Goal: Task Accomplishment & Management: Manage account settings

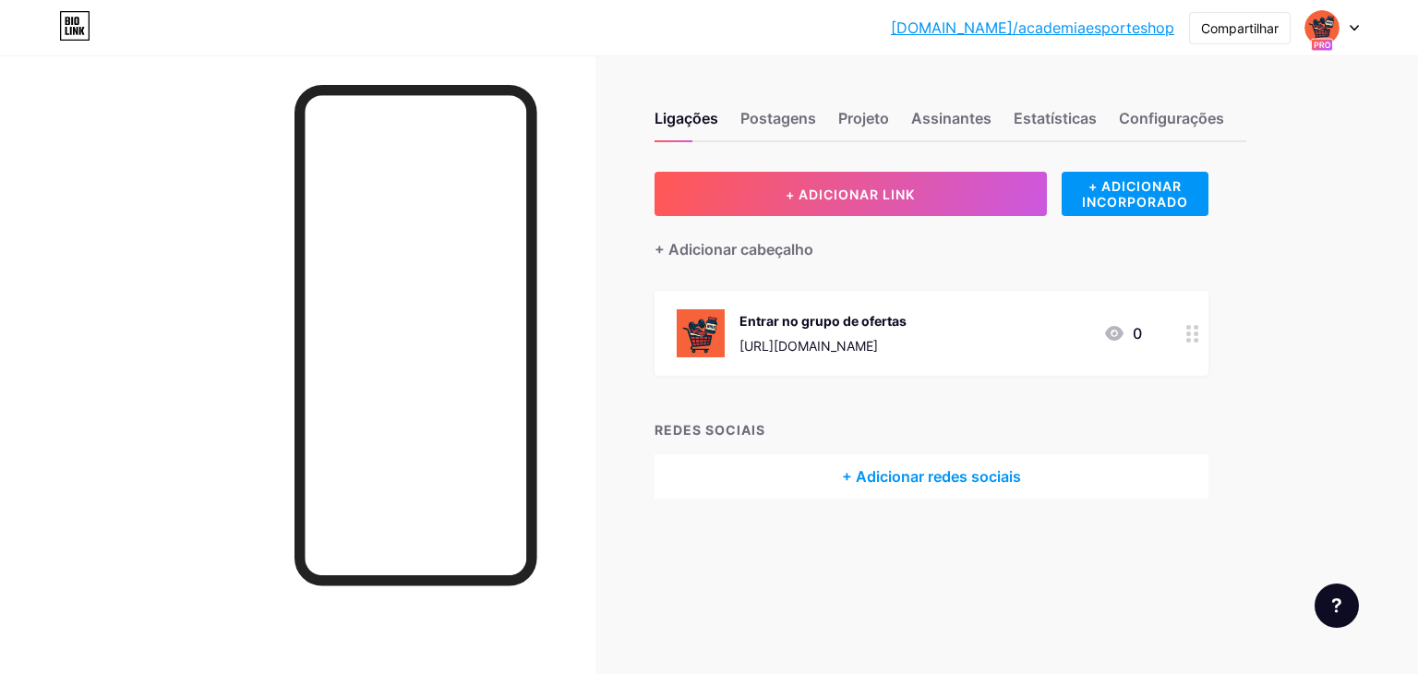
click at [864, 342] on font "[URL][DOMAIN_NAME]" at bounding box center [809, 346] width 138 height 16
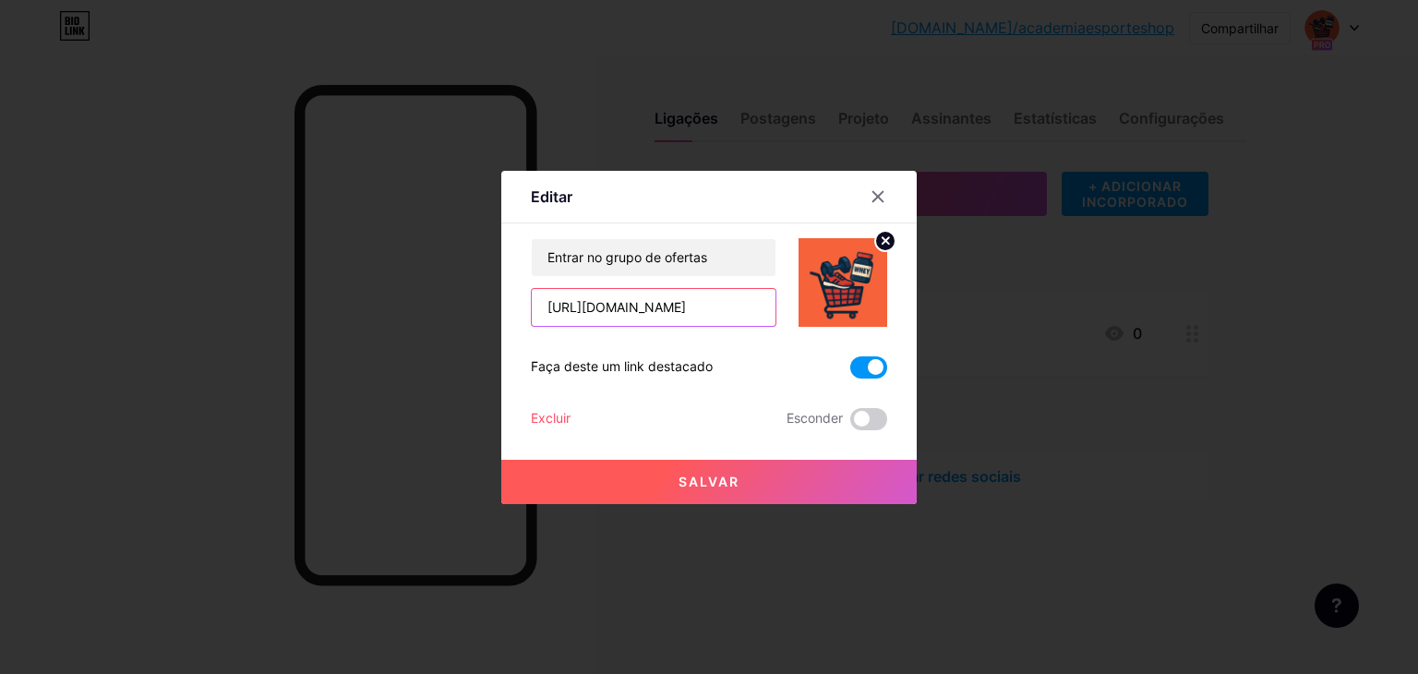
click at [715, 311] on input "[URL][DOMAIN_NAME]" at bounding box center [654, 307] width 244 height 37
click at [613, 309] on input "text" at bounding box center [654, 307] width 244 height 37
paste input "[URL][DOMAIN_NAME]"
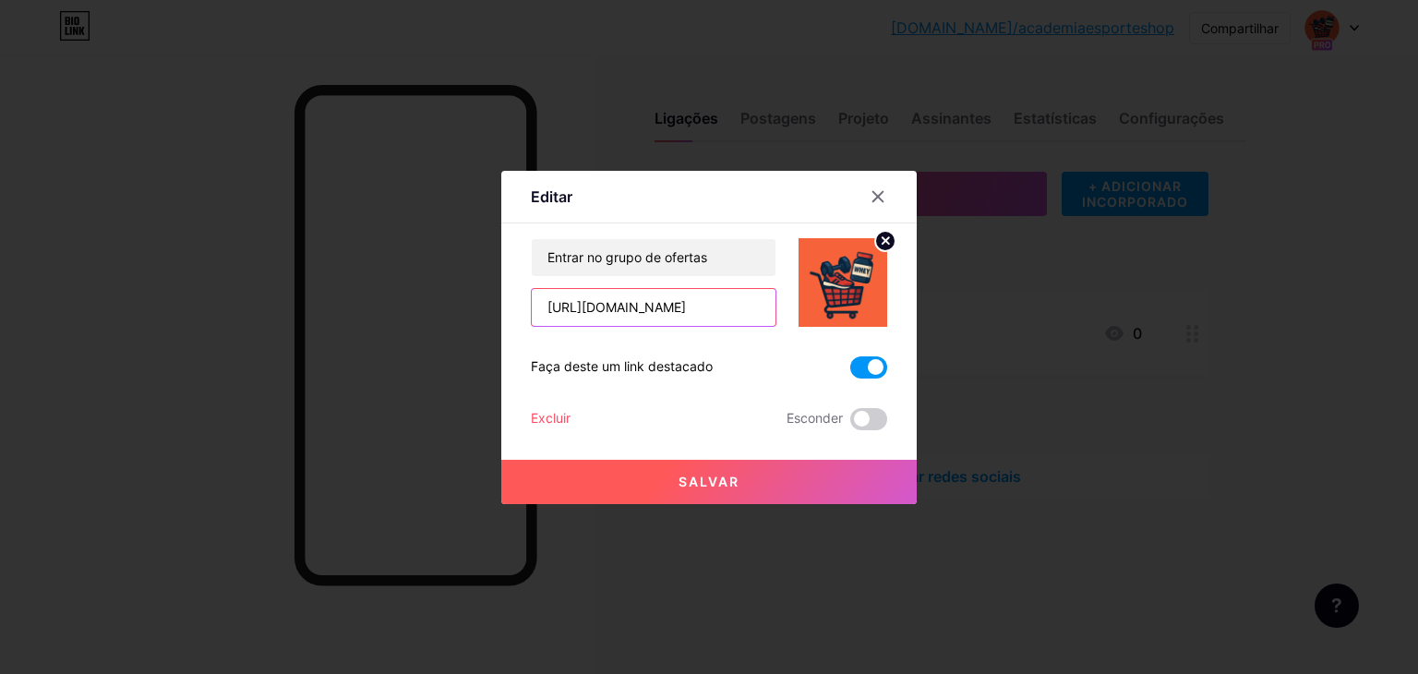
scroll to position [0, 123]
type input "[URL][DOMAIN_NAME]"
click at [661, 478] on button "Salvar" at bounding box center [708, 482] width 415 height 44
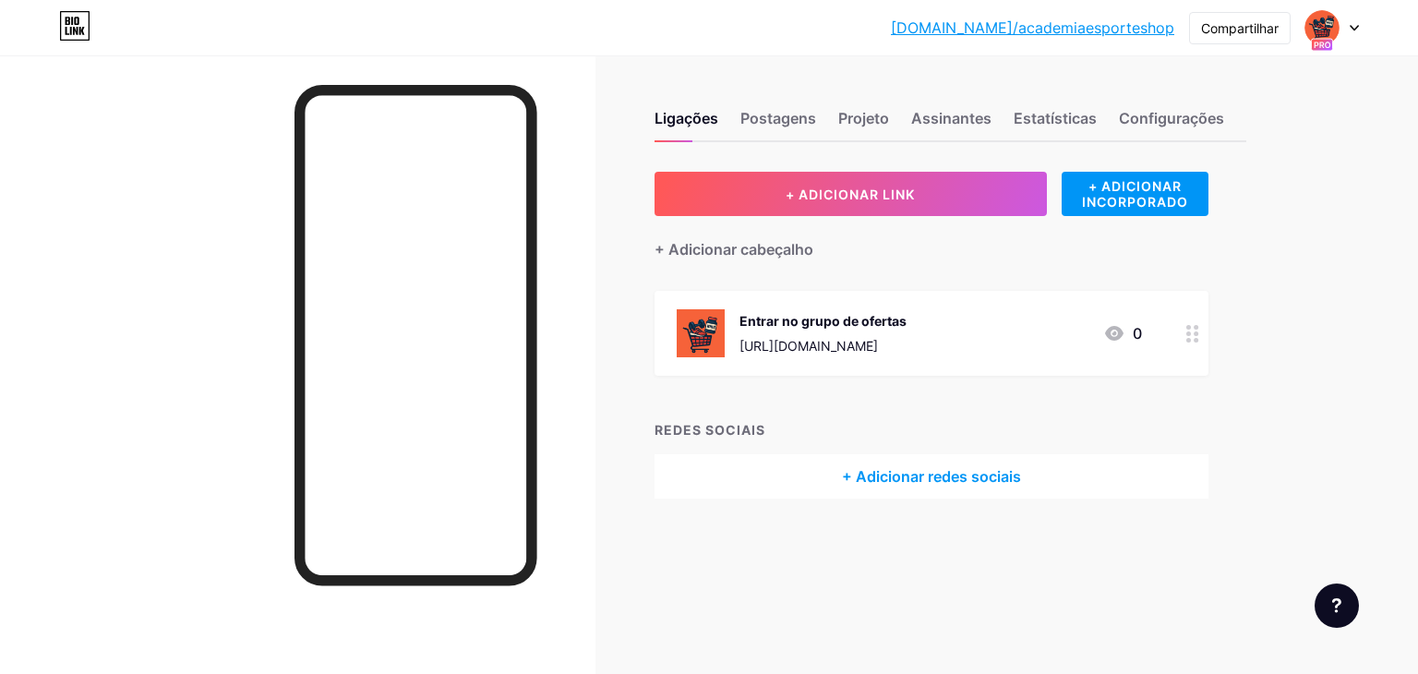
click at [875, 343] on font "[URL][DOMAIN_NAME]" at bounding box center [809, 346] width 138 height 16
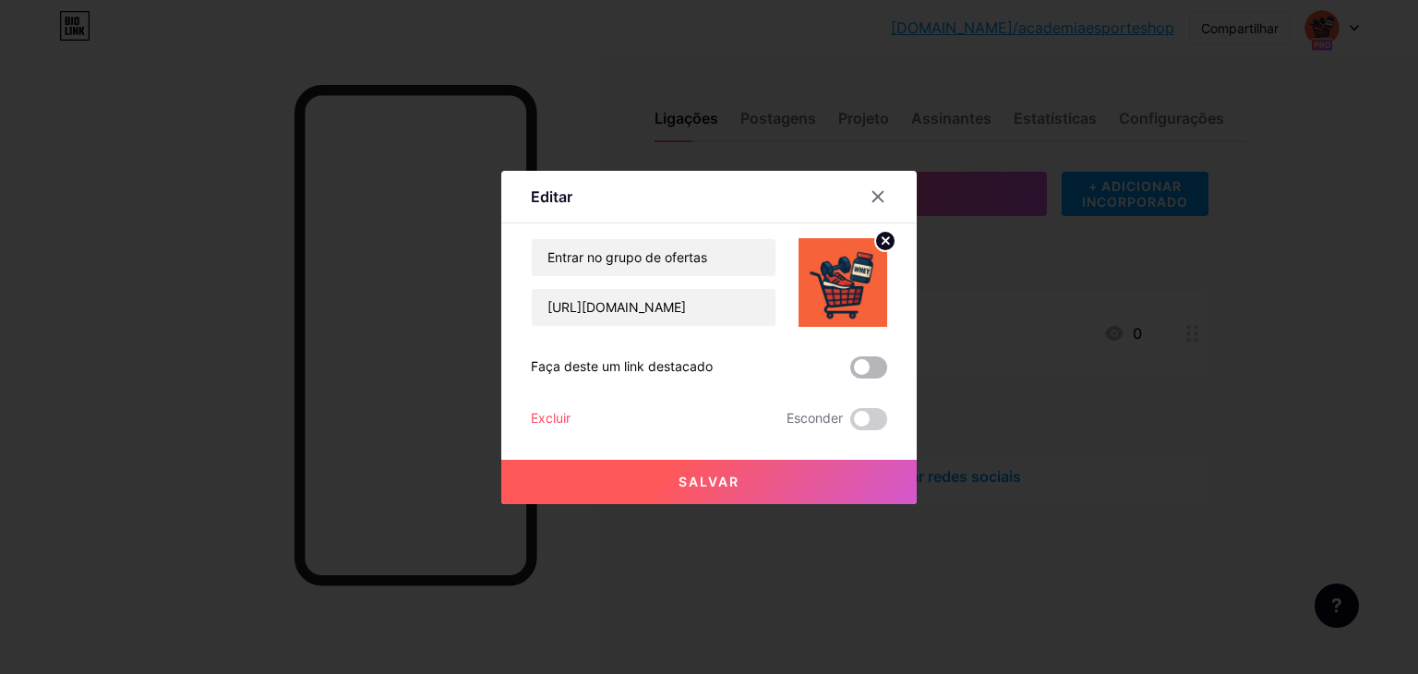
click at [872, 367] on span at bounding box center [868, 367] width 37 height 22
click at [850, 372] on input "checkbox" at bounding box center [850, 372] width 0 height 0
click at [720, 477] on font "Salvar" at bounding box center [709, 482] width 61 height 16
